Goal: Subscribe to service/newsletter

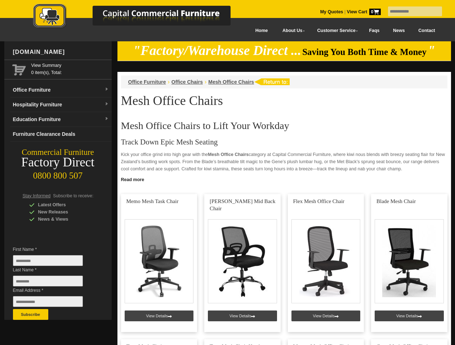
click at [410, 12] on input "text" at bounding box center [415, 11] width 54 height 10
click at [53, 283] on input "Last Name *" at bounding box center [48, 281] width 70 height 11
click at [31, 315] on button "Subscribe" at bounding box center [30, 314] width 35 height 11
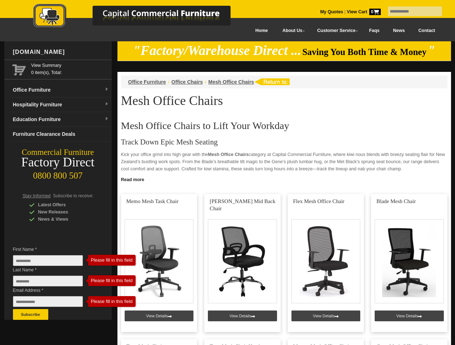
click at [284, 179] on link "Read more" at bounding box center [283, 179] width 333 height 9
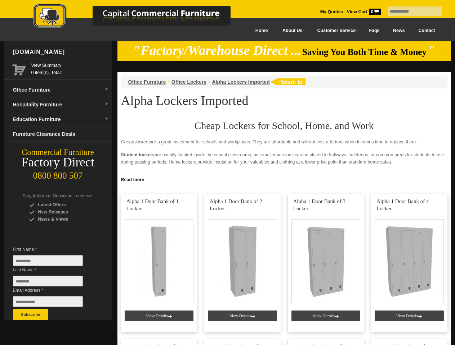
click at [410, 12] on input "text" at bounding box center [415, 11] width 54 height 10
click at [53, 283] on input "Last Name *" at bounding box center [48, 281] width 70 height 11
click at [31, 315] on button "Subscribe" at bounding box center [30, 314] width 35 height 11
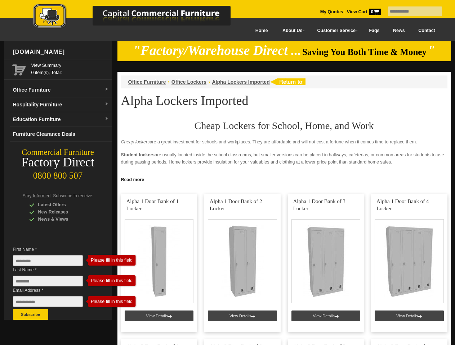
click at [284, 179] on link "Read more" at bounding box center [283, 179] width 333 height 9
